Goal: Task Accomplishment & Management: Use online tool/utility

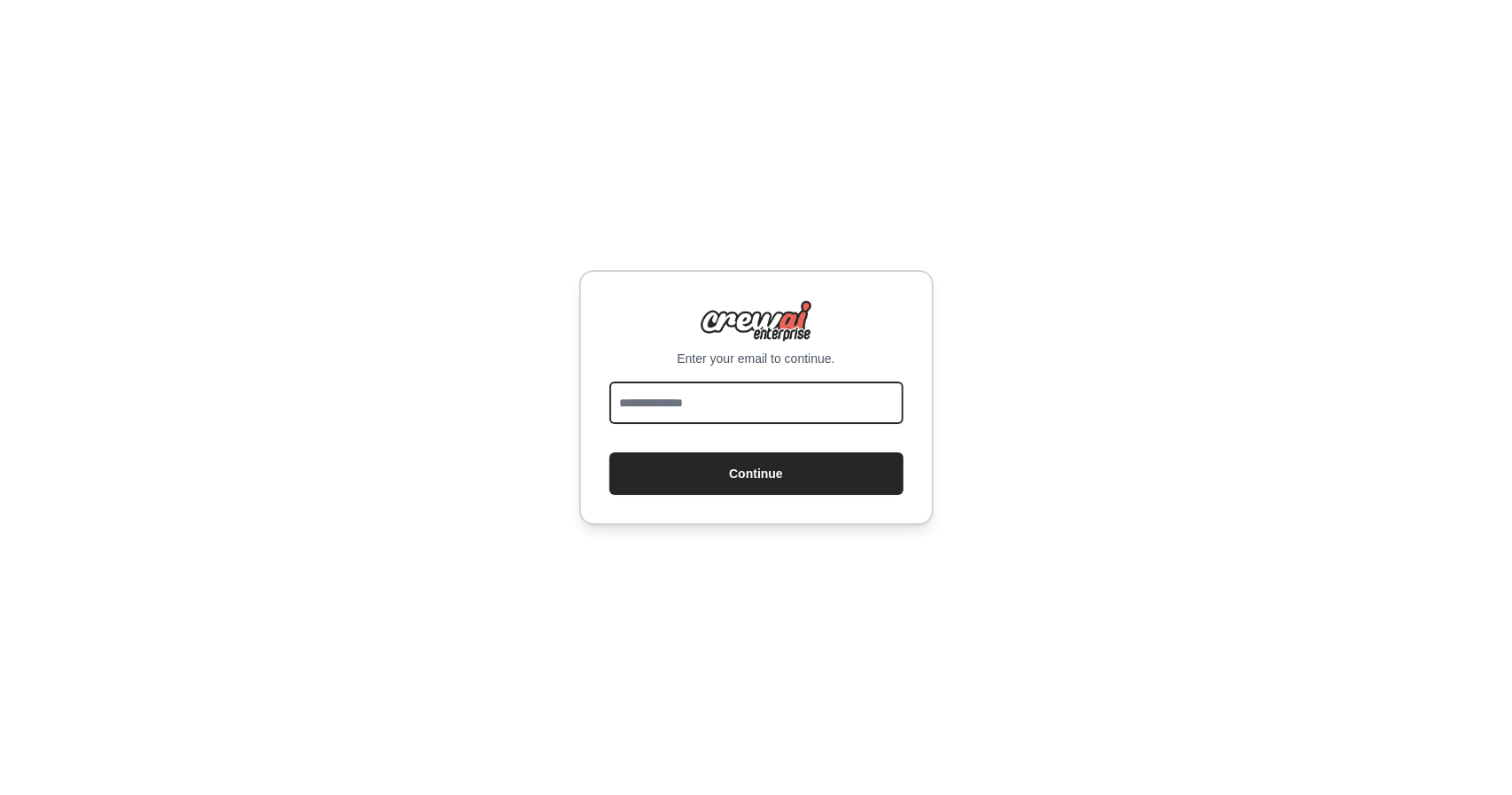
drag, startPoint x: 0, startPoint y: 0, endPoint x: 684, endPoint y: 413, distance: 799.0
click at [684, 413] on input "email" at bounding box center [756, 402] width 294 height 42
type input "**********"
click at [609, 452] on button "Continuar" at bounding box center [756, 473] width 294 height 42
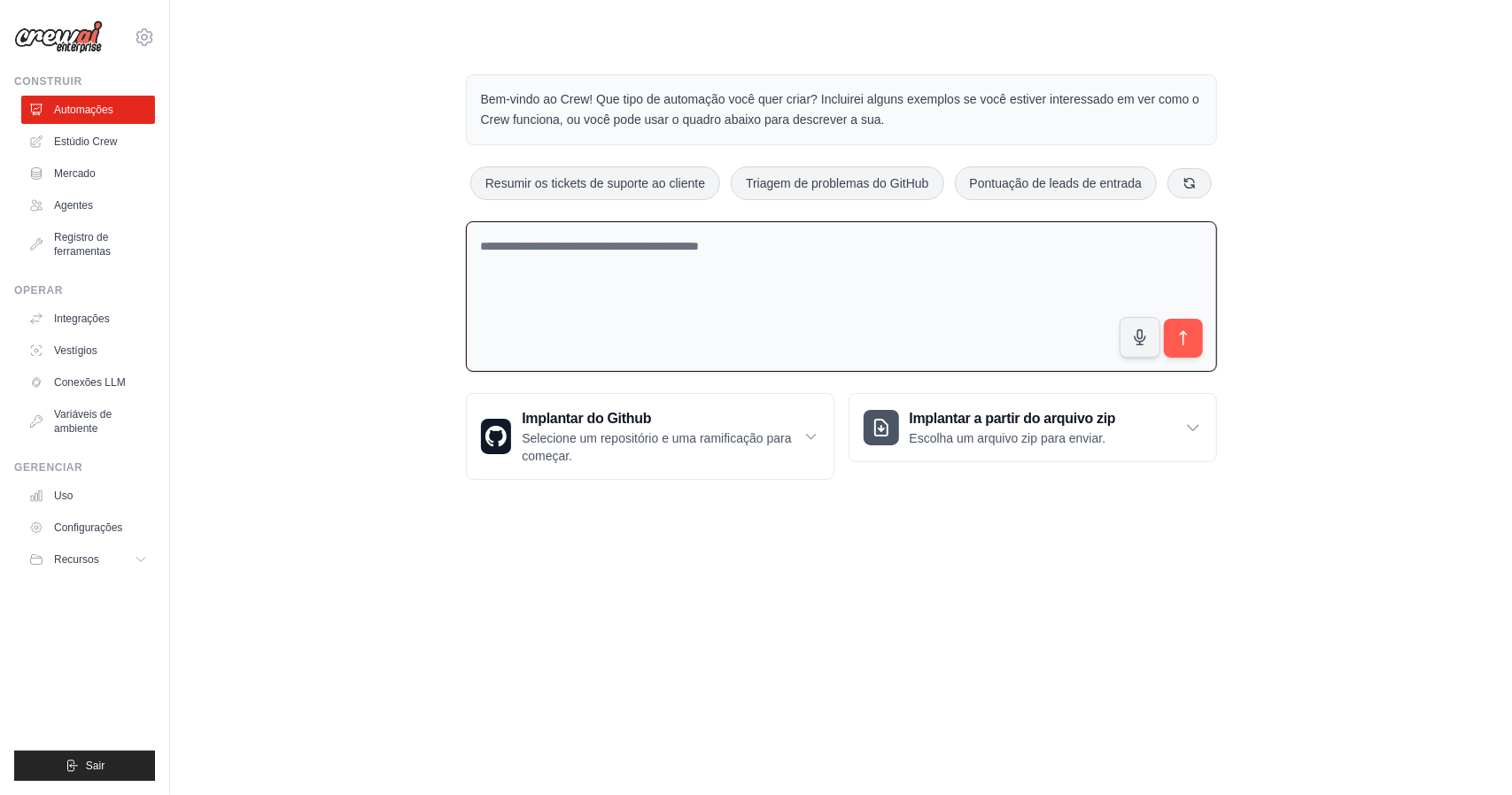
click at [585, 242] on textarea at bounding box center [841, 297] width 751 height 151
click at [1055, 259] on textarea at bounding box center [841, 297] width 751 height 151
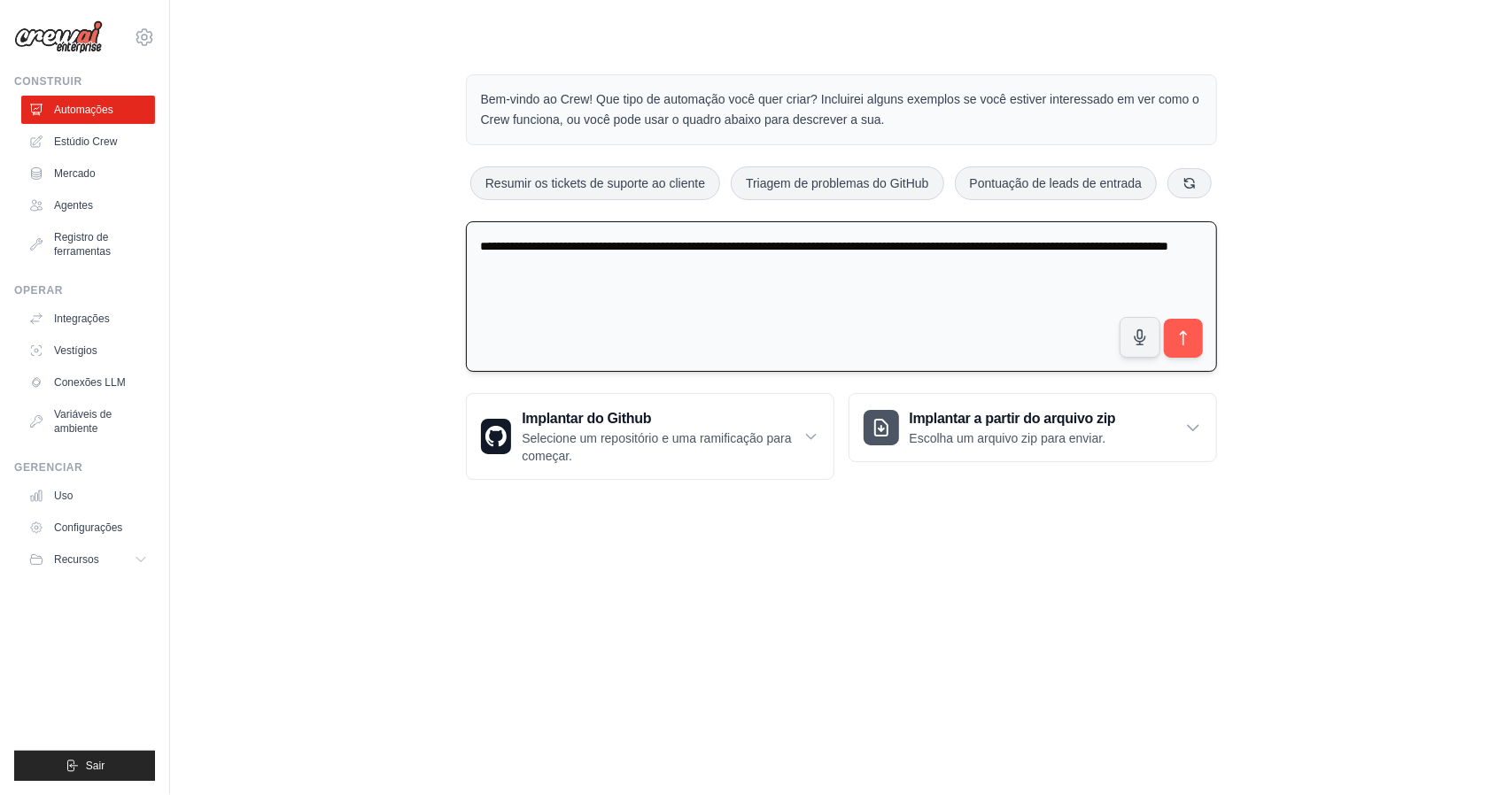
type textarea "**********"
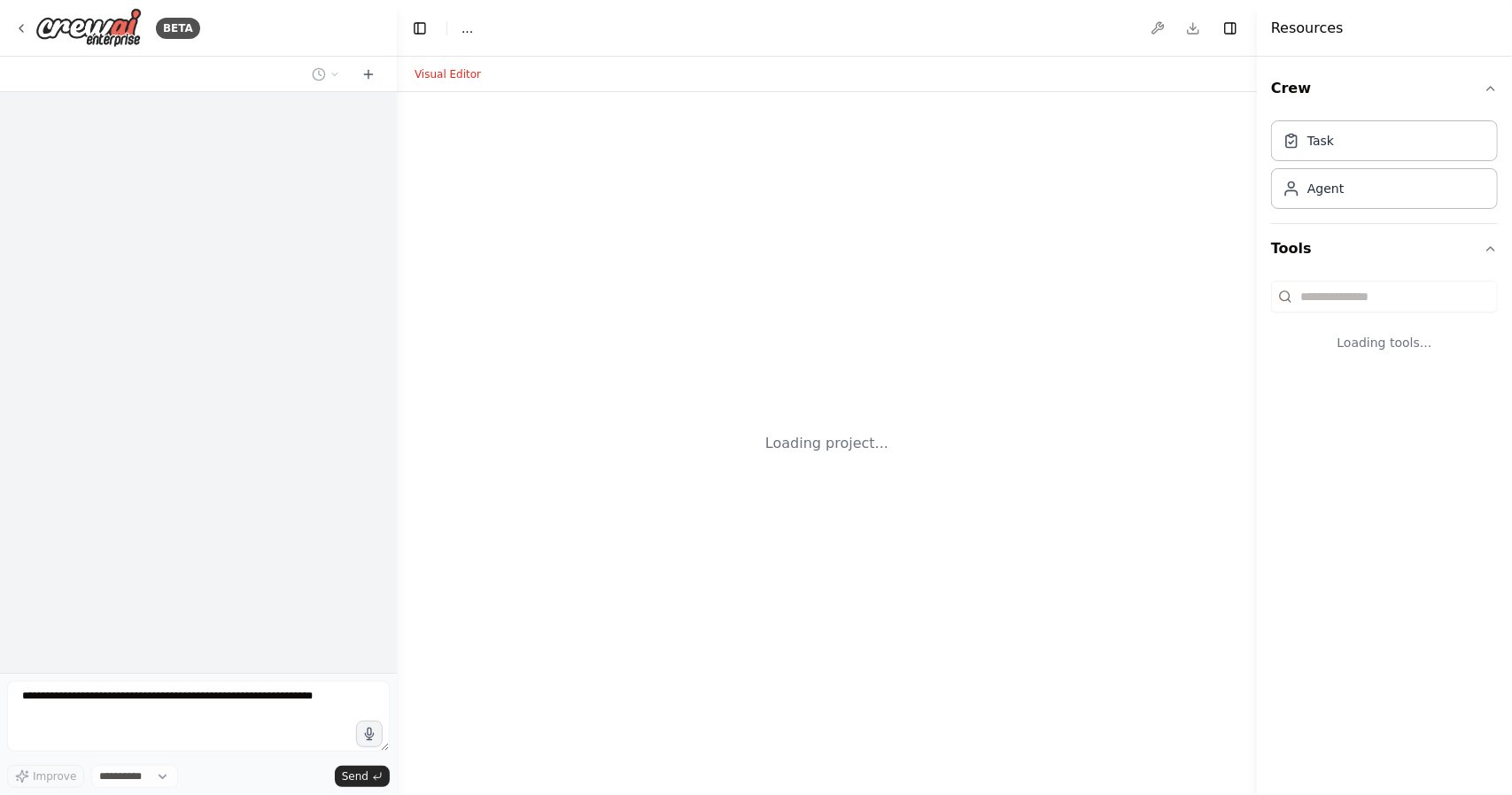
select select "****"
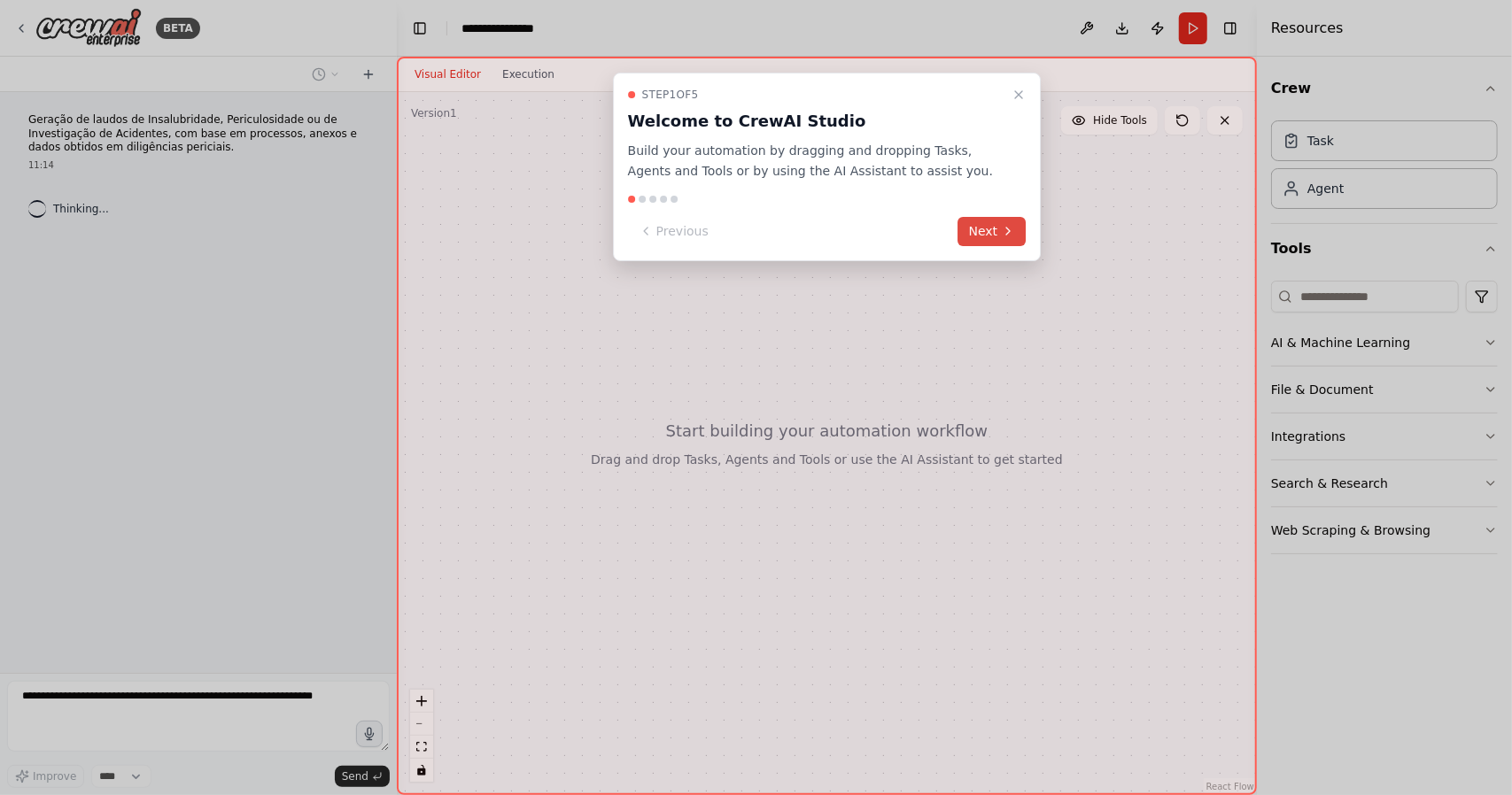
click at [990, 229] on button "Next" at bounding box center [992, 232] width 68 height 30
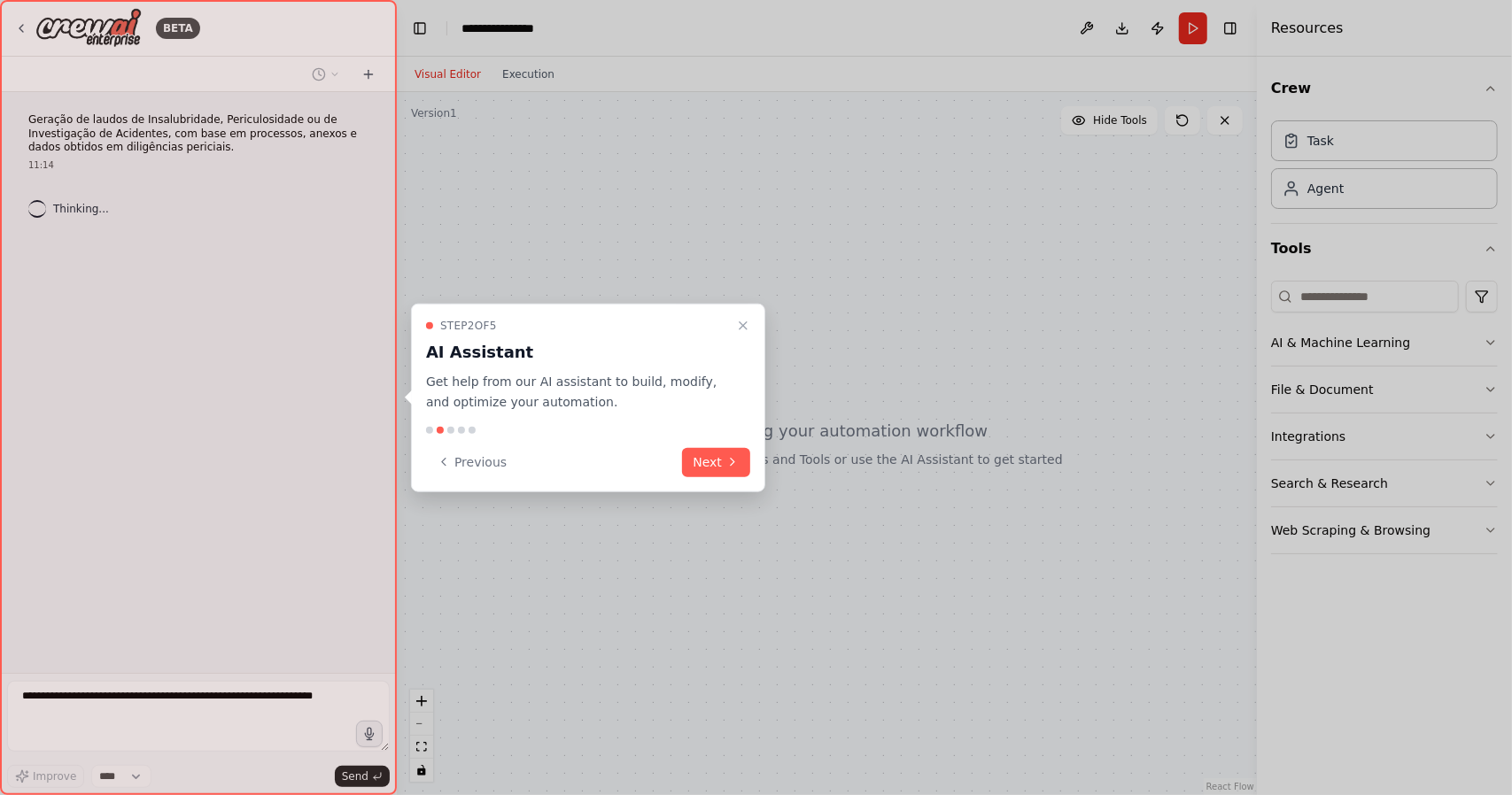
click at [719, 457] on button "Next" at bounding box center [716, 462] width 68 height 30
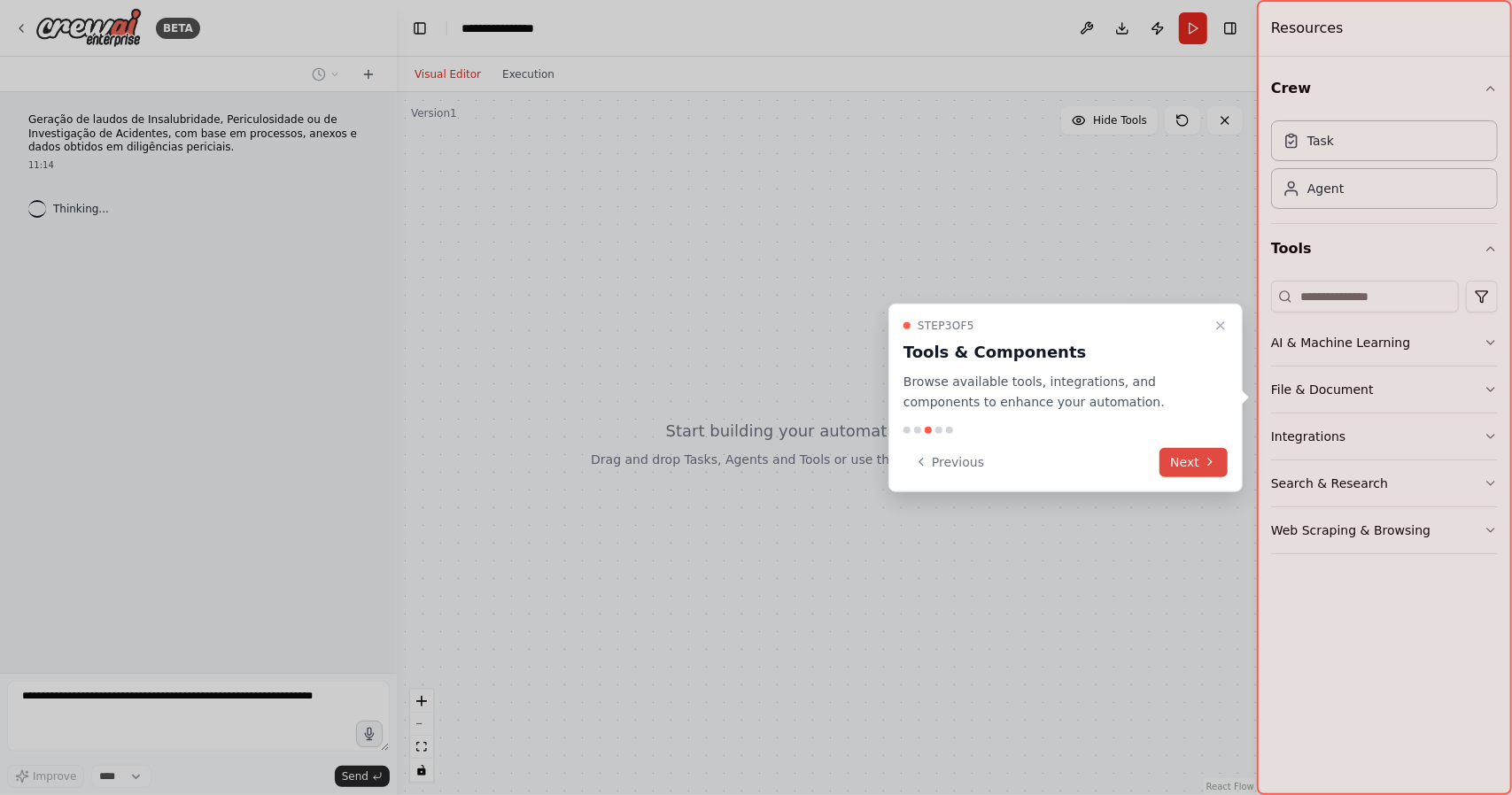
click at [1180, 458] on button "Next" at bounding box center [1193, 462] width 68 height 30
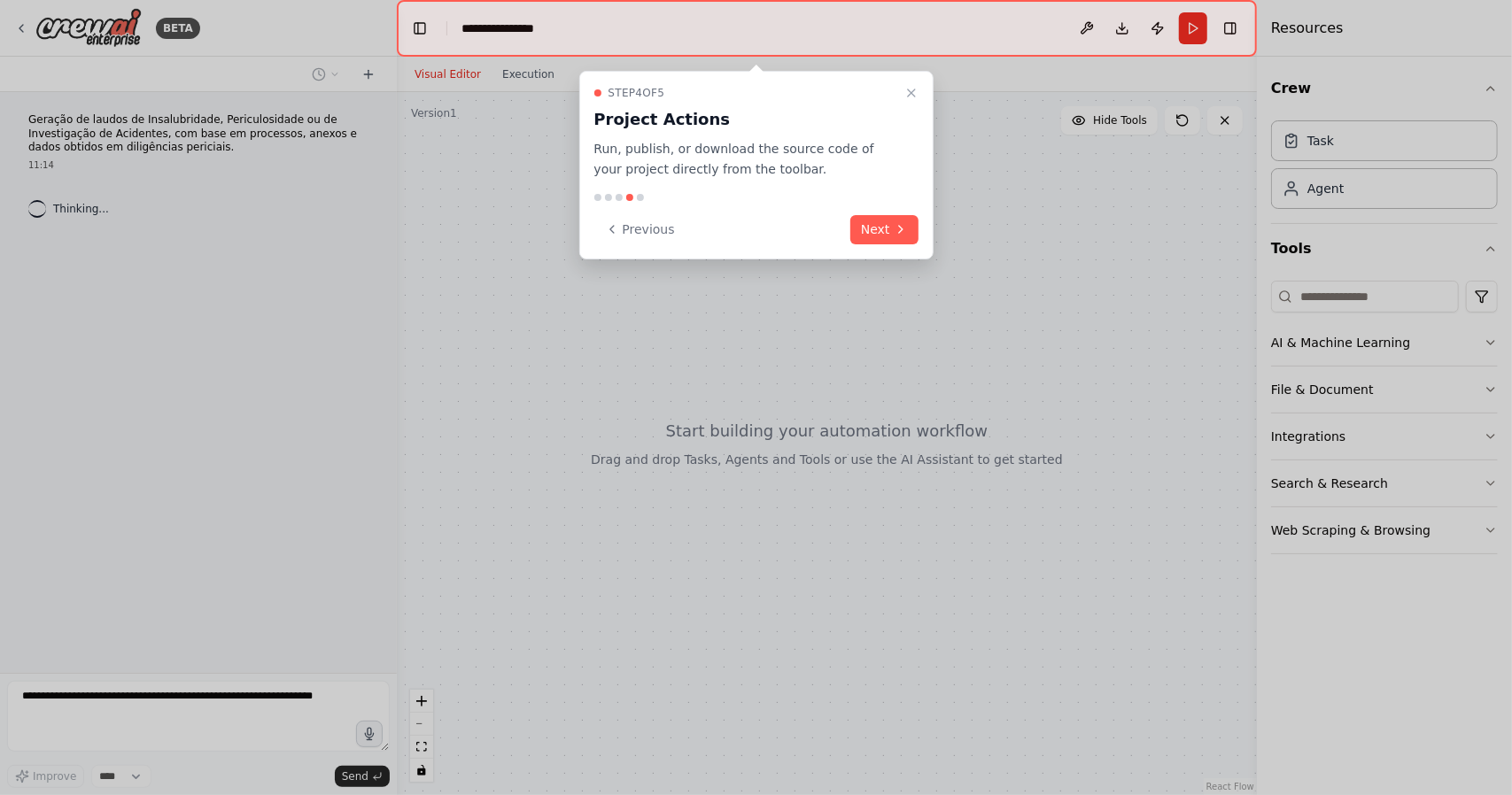
click at [907, 212] on div "Step 4 of 5 Project Actions Run, publish, or download the source code of your p…" at bounding box center [757, 165] width 355 height 189
click at [907, 222] on icon at bounding box center [901, 229] width 14 height 14
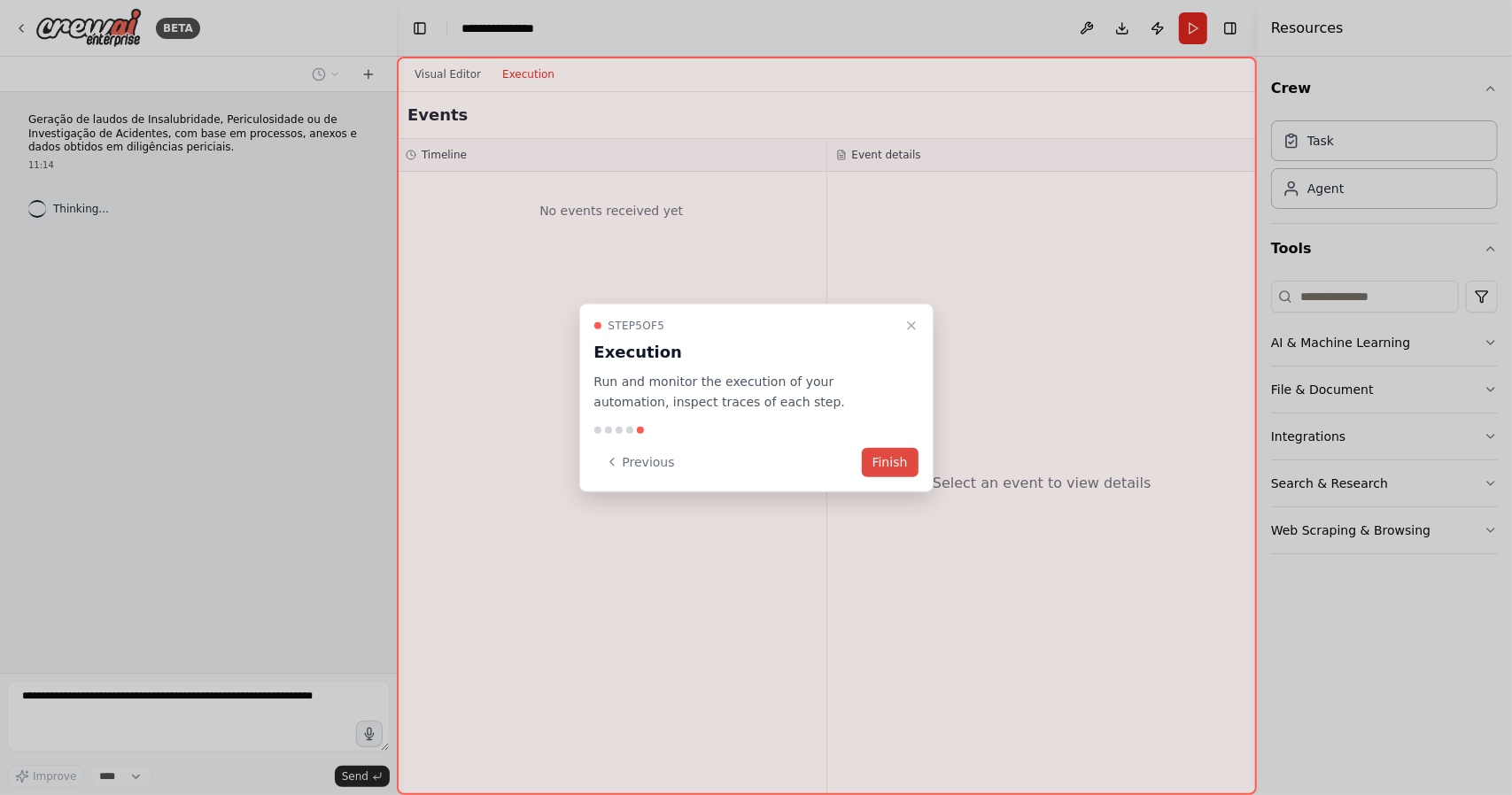
click at [900, 464] on button "Finish" at bounding box center [890, 462] width 57 height 30
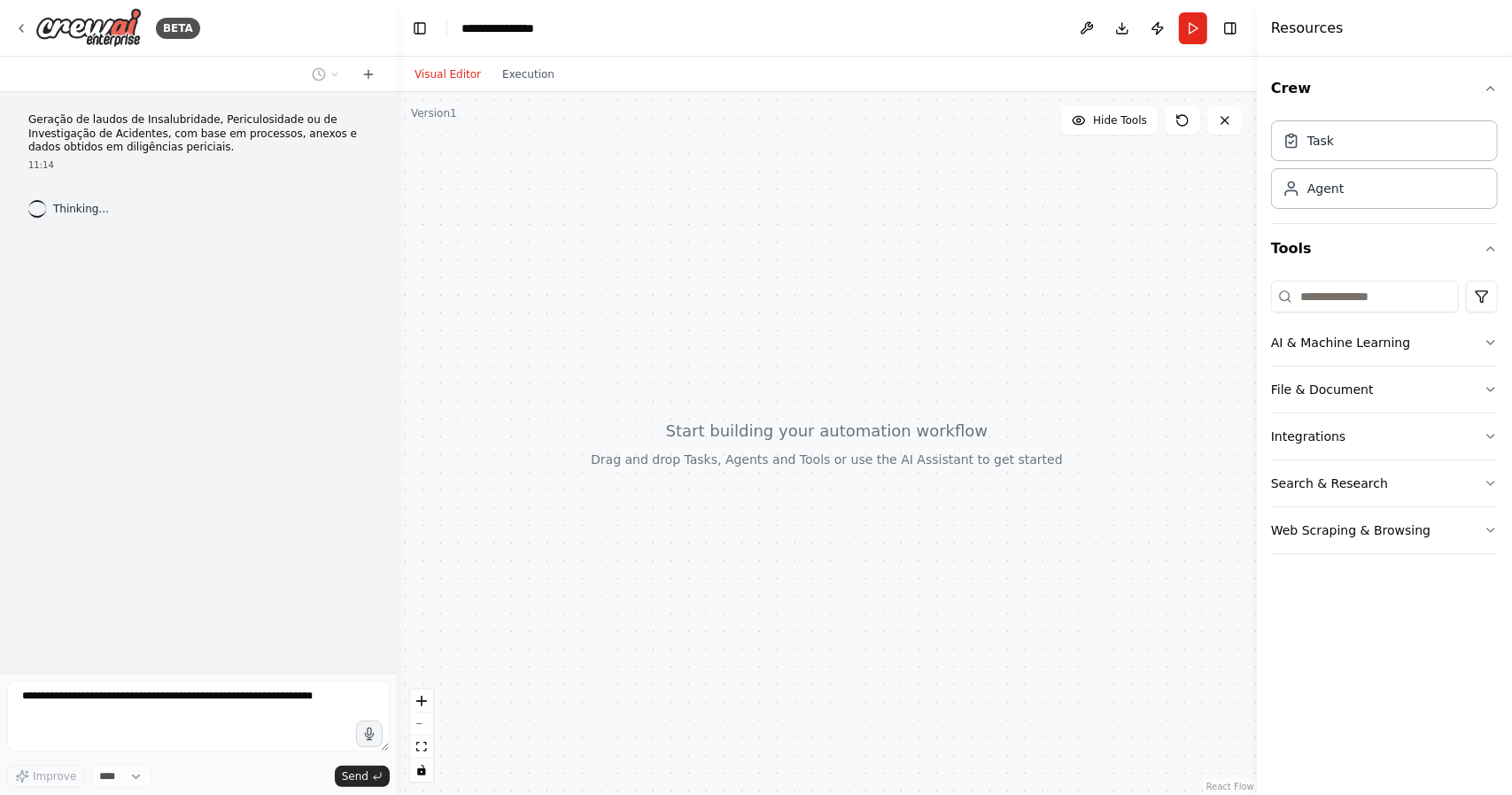
click at [128, 148] on p "Geração de laudos de Insalubridade, Periculosidade ou de Investigação de Aciden…" at bounding box center [198, 133] width 340 height 41
drag, startPoint x: 29, startPoint y: 117, endPoint x: 156, endPoint y: 148, distance: 130.7
click at [156, 148] on p "Geração de laudos de Insalubridade, Periculosidade ou de Investigação de Aciden…" at bounding box center [198, 133] width 340 height 41
click at [97, 757] on div at bounding box center [197, 719] width 382 height 77
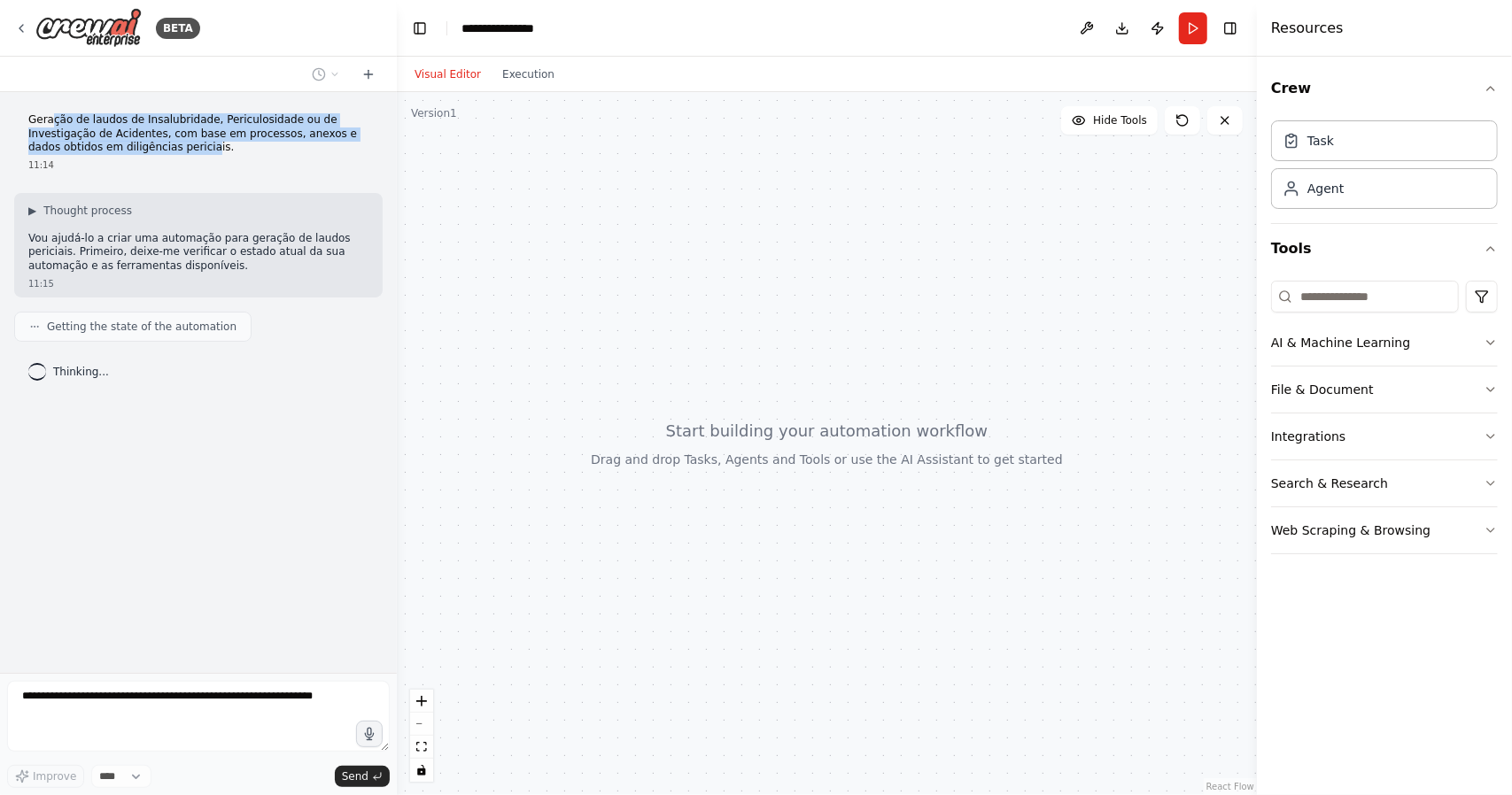
drag, startPoint x: 111, startPoint y: 145, endPoint x: 48, endPoint y: 124, distance: 66.4
click at [48, 124] on p "Geração de laudos de Insalubridade, Periculosidade ou de Investigação de Aciden…" at bounding box center [198, 133] width 340 height 41
click at [120, 148] on p "Geração de laudos de Insalubridade, Periculosidade ou de Investigação de Aciden…" at bounding box center [198, 133] width 340 height 41
drag, startPoint x: 110, startPoint y: 151, endPoint x: 34, endPoint y: 113, distance: 85.0
click at [7, 105] on div "Geração de laudos de Insalubridade, Periculosidade ou de Investigação de Aciden…" at bounding box center [198, 382] width 397 height 580
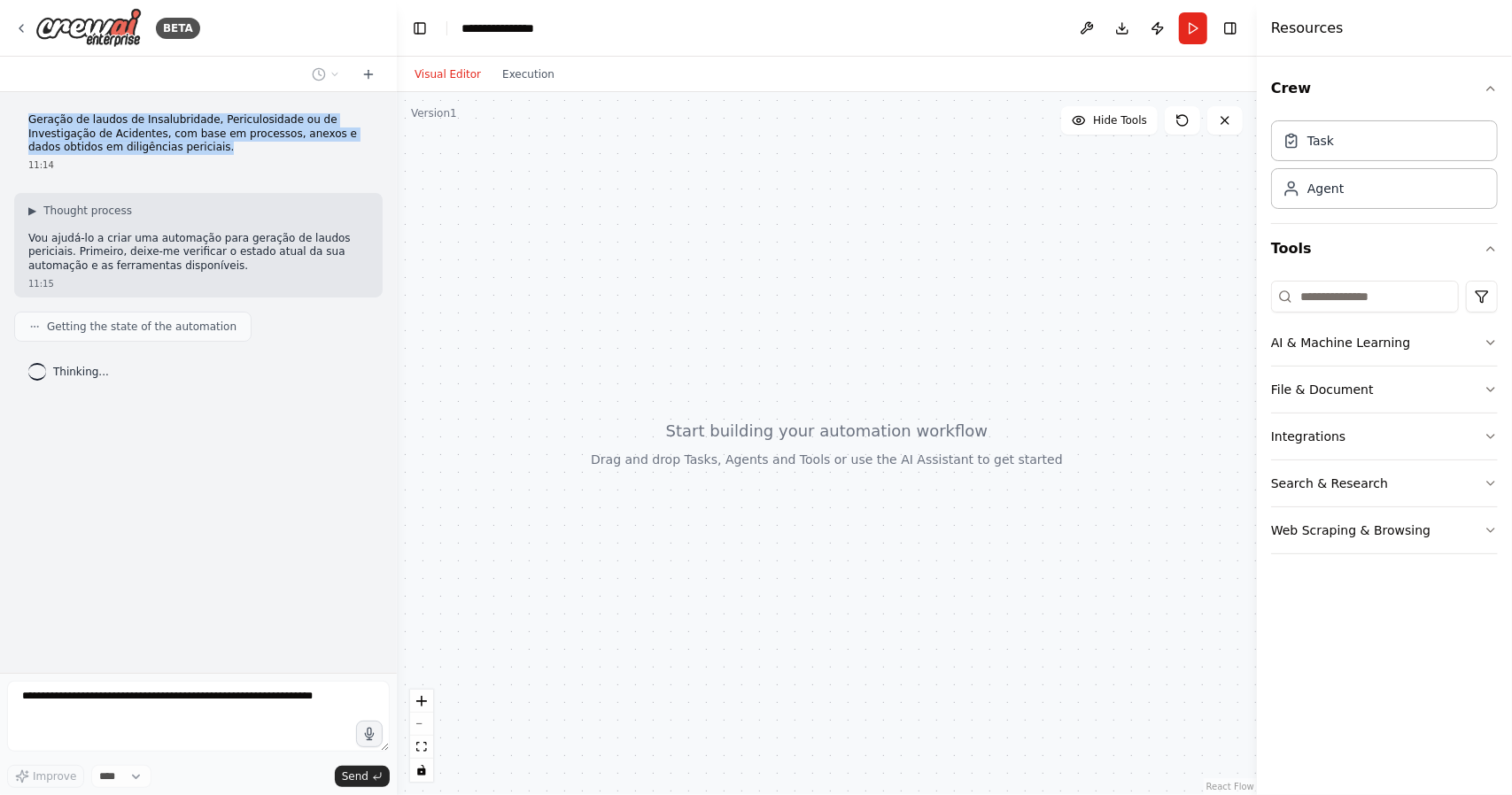
copy p "Geração de laudos de Insalubridade, Periculosidade ou de Investigação de Aciden…"
